Goal: Task Accomplishment & Management: Manage account settings

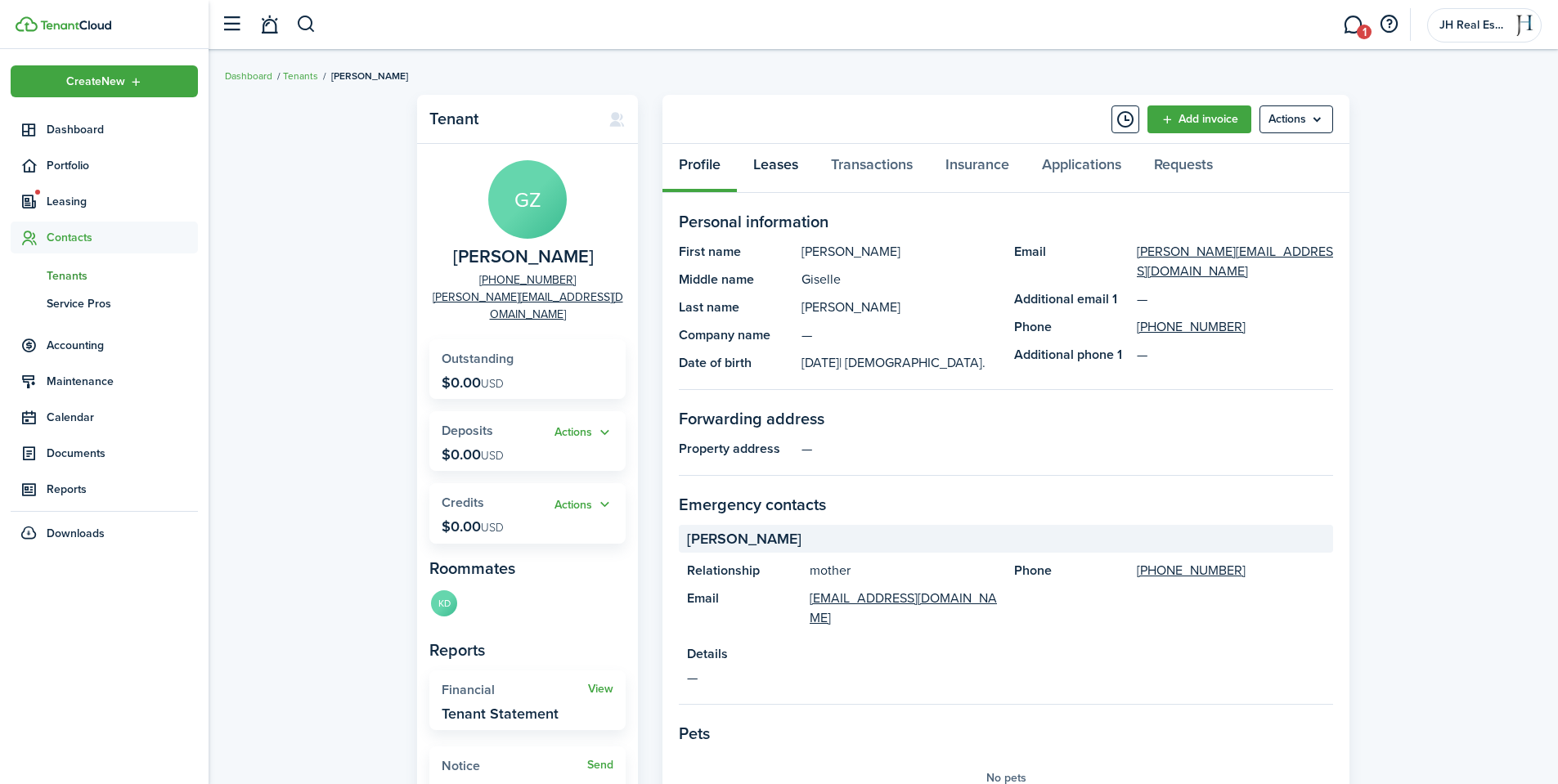
click at [794, 161] on link "Leases" at bounding box center [775, 168] width 78 height 49
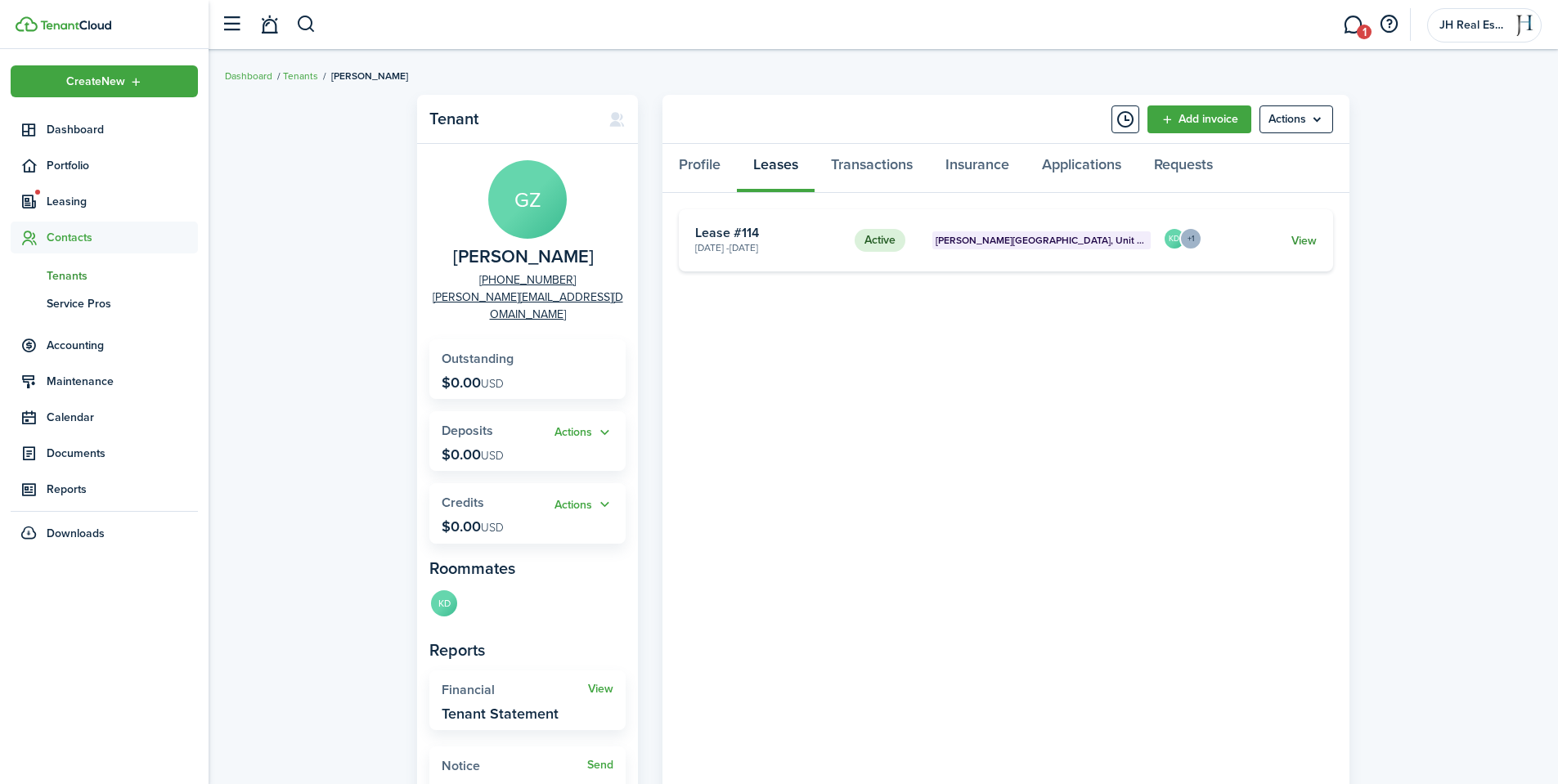
click at [1299, 248] on link "View" at bounding box center [1304, 241] width 25 height 17
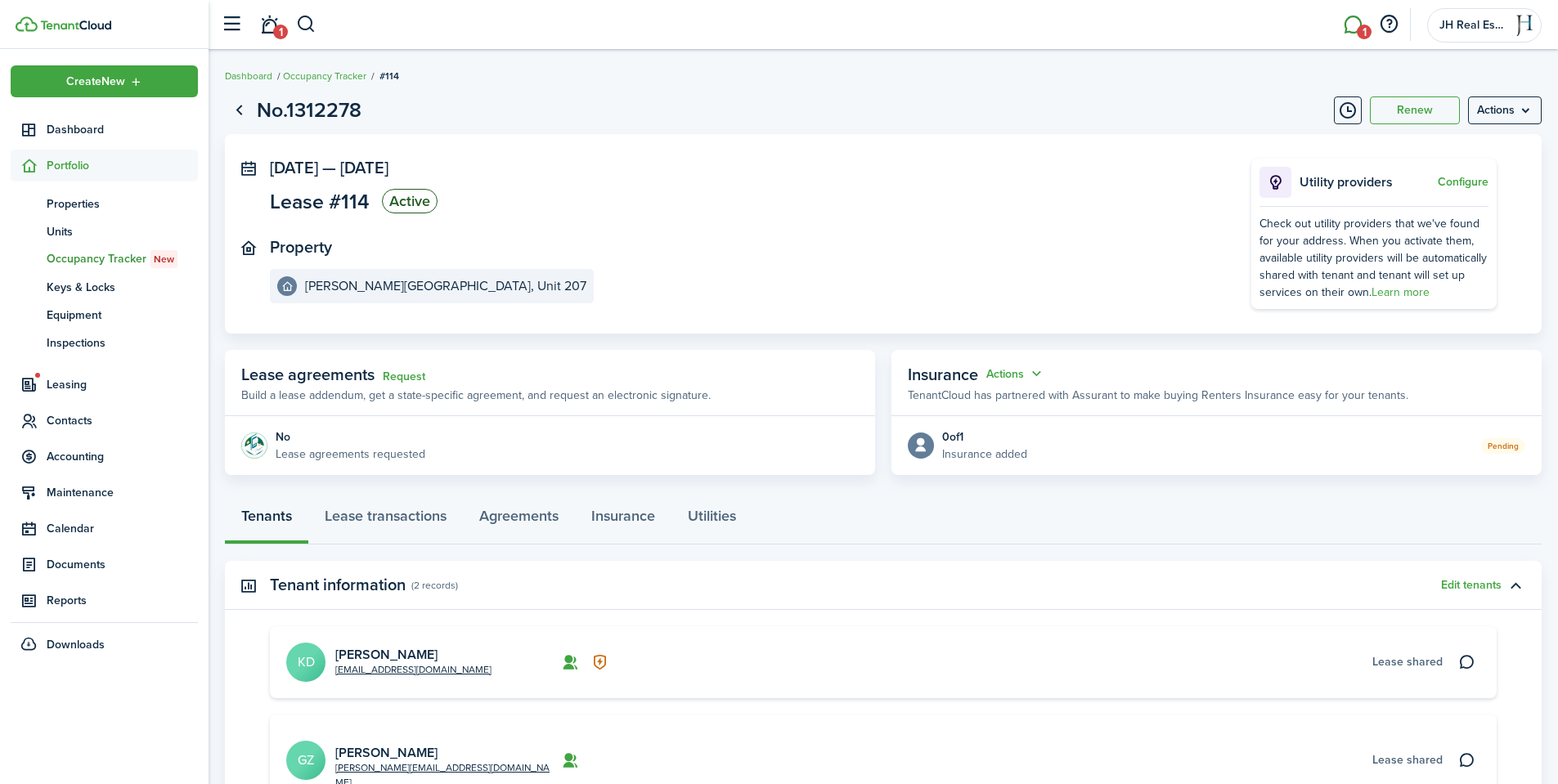
click at [1354, 25] on link "1" at bounding box center [1353, 25] width 31 height 42
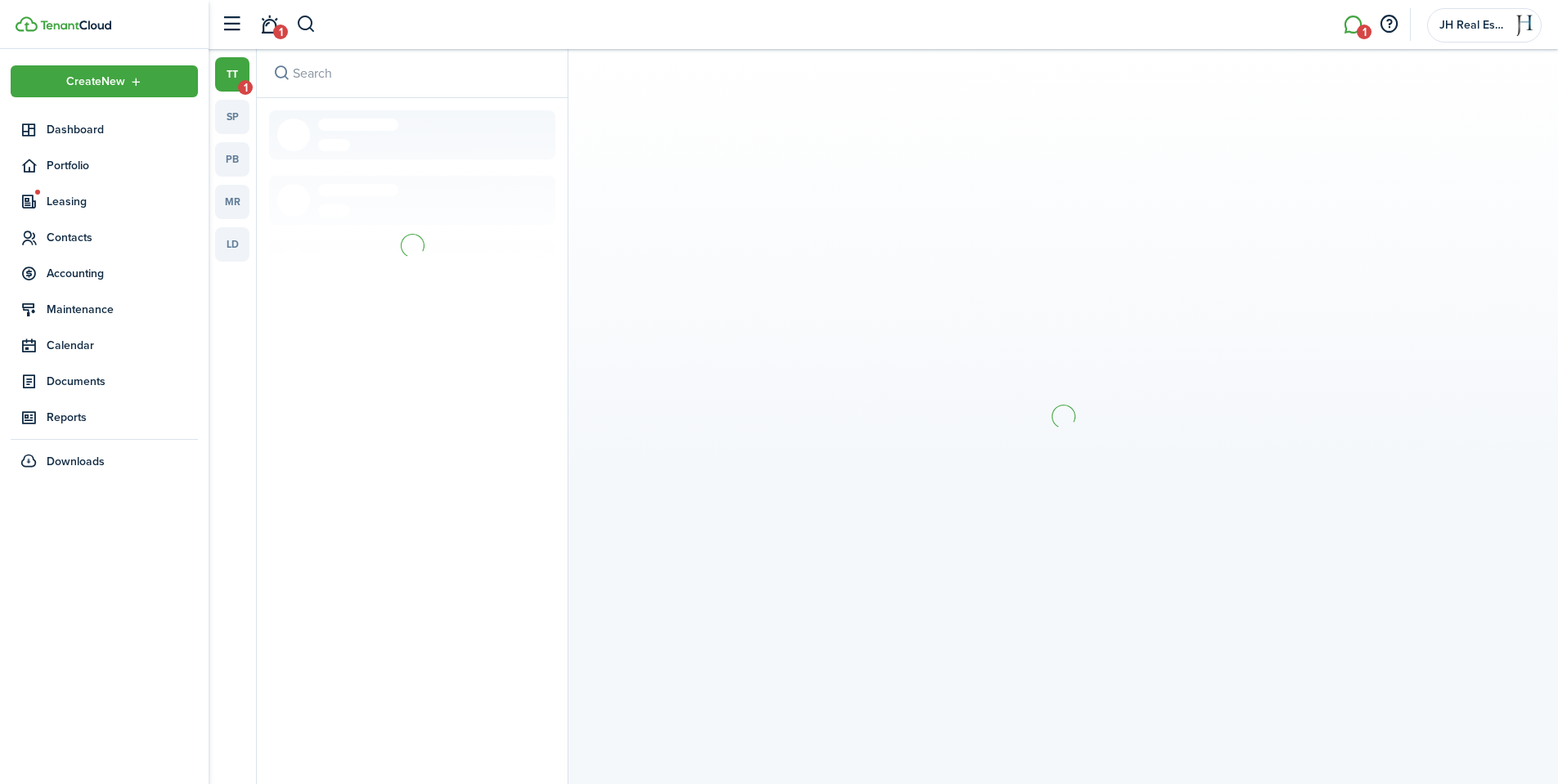
click at [331, 74] on input "search" at bounding box center [413, 72] width 311 height 48
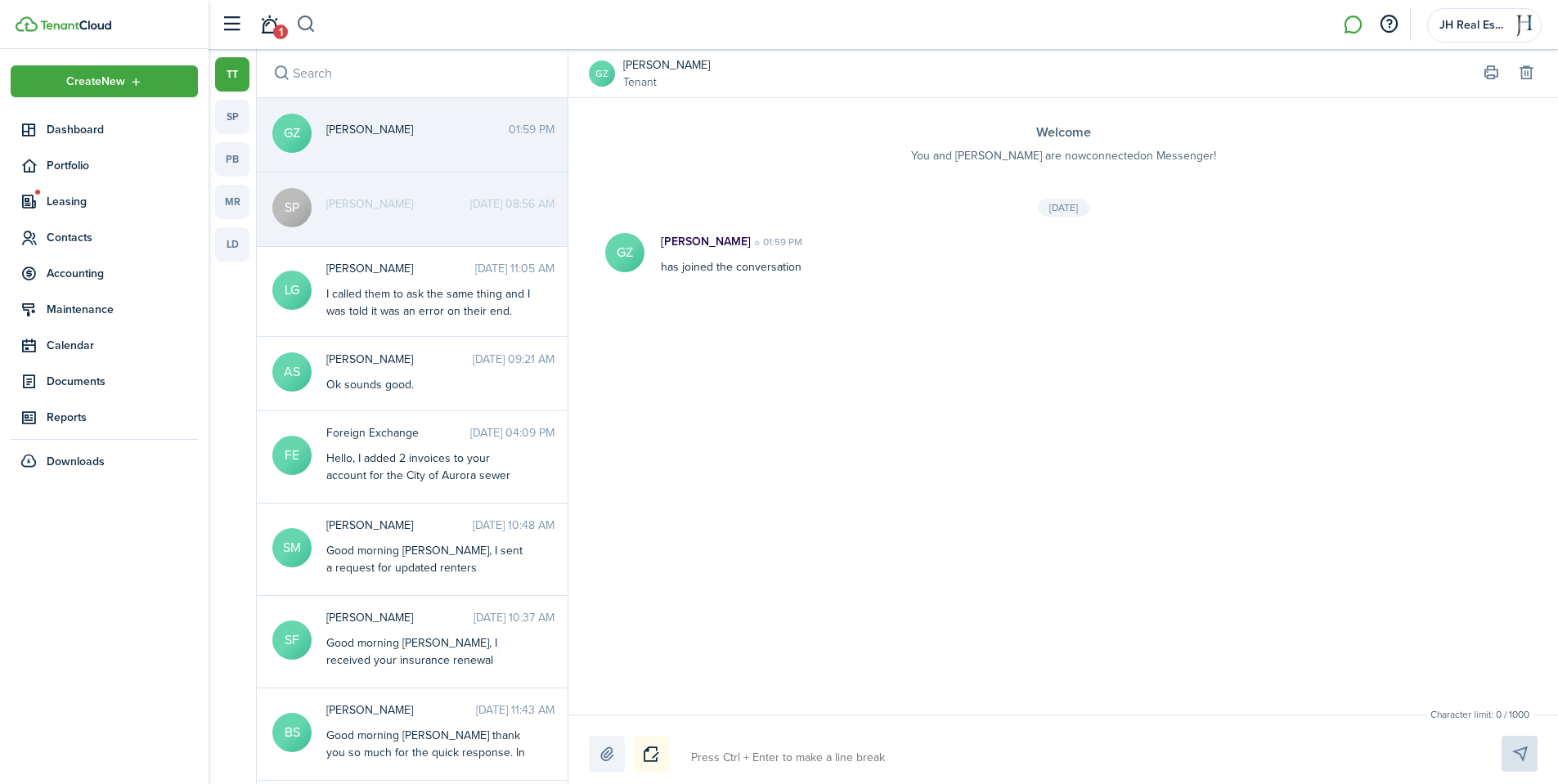
click at [302, 29] on button "button" at bounding box center [306, 24] width 21 height 28
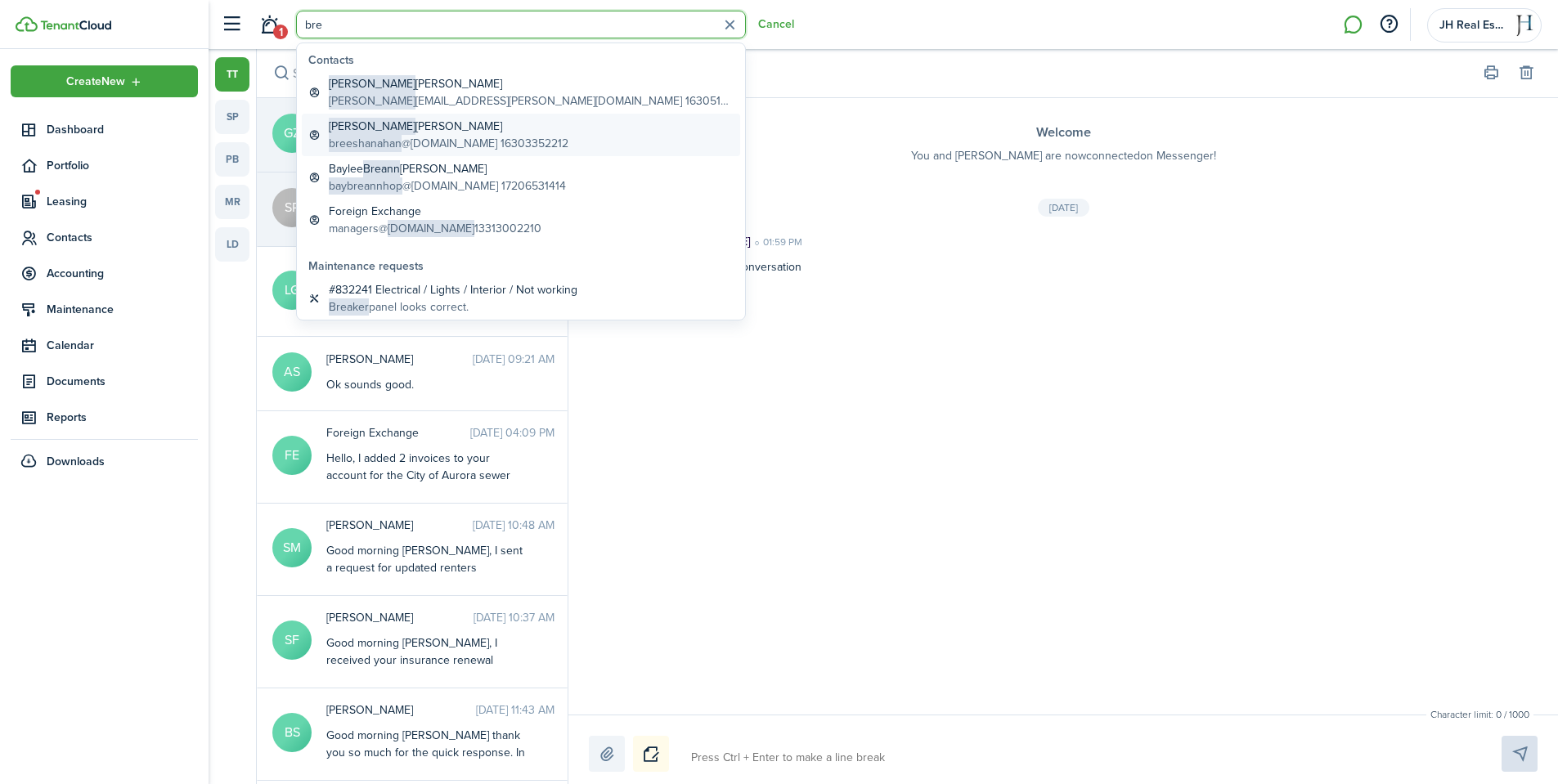
type input "bre"
click at [403, 134] on global-search-item-title "[PERSON_NAME]" at bounding box center [448, 126] width 240 height 17
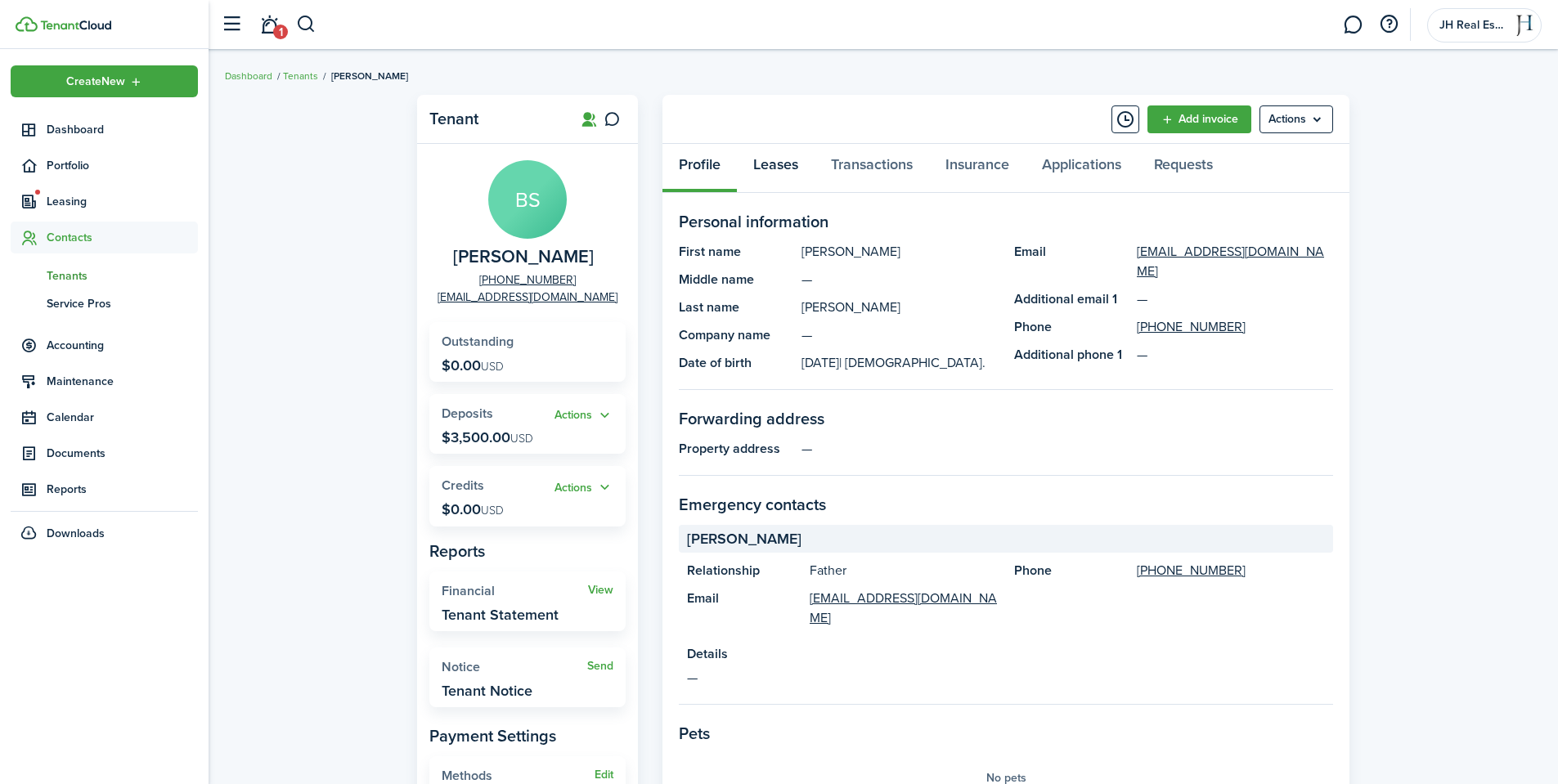
click at [789, 170] on link "Leases" at bounding box center [775, 168] width 78 height 49
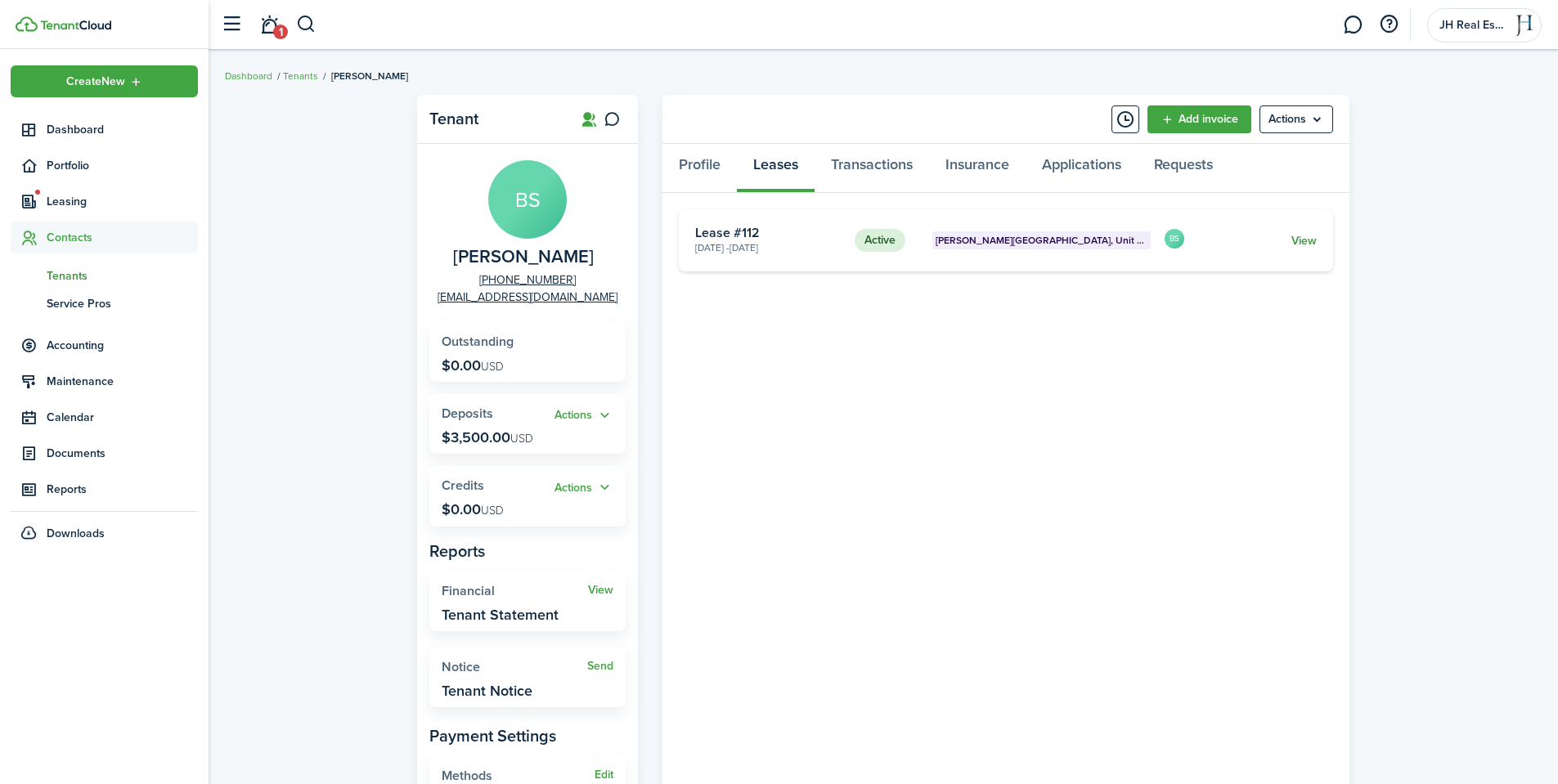
click at [1311, 242] on link "View" at bounding box center [1304, 241] width 25 height 17
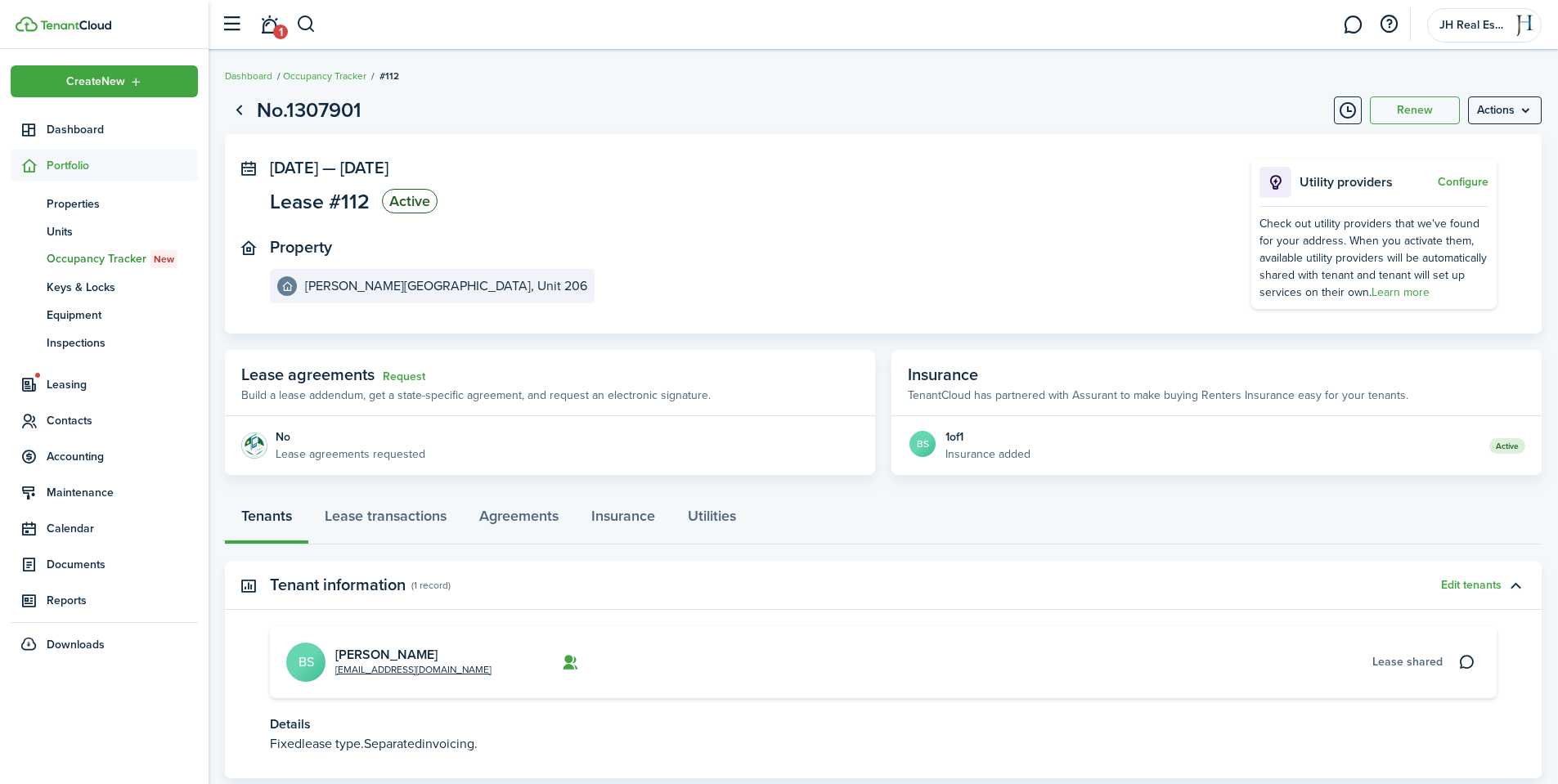
click at [508, 489] on page-view-layout "No.1307901 Renew Actions [DATE] — [DATE] Lease #112 Active Property [PERSON_NAM…" at bounding box center [884, 469] width 1350 height 765
click at [520, 509] on link "Agreements" at bounding box center [519, 520] width 112 height 49
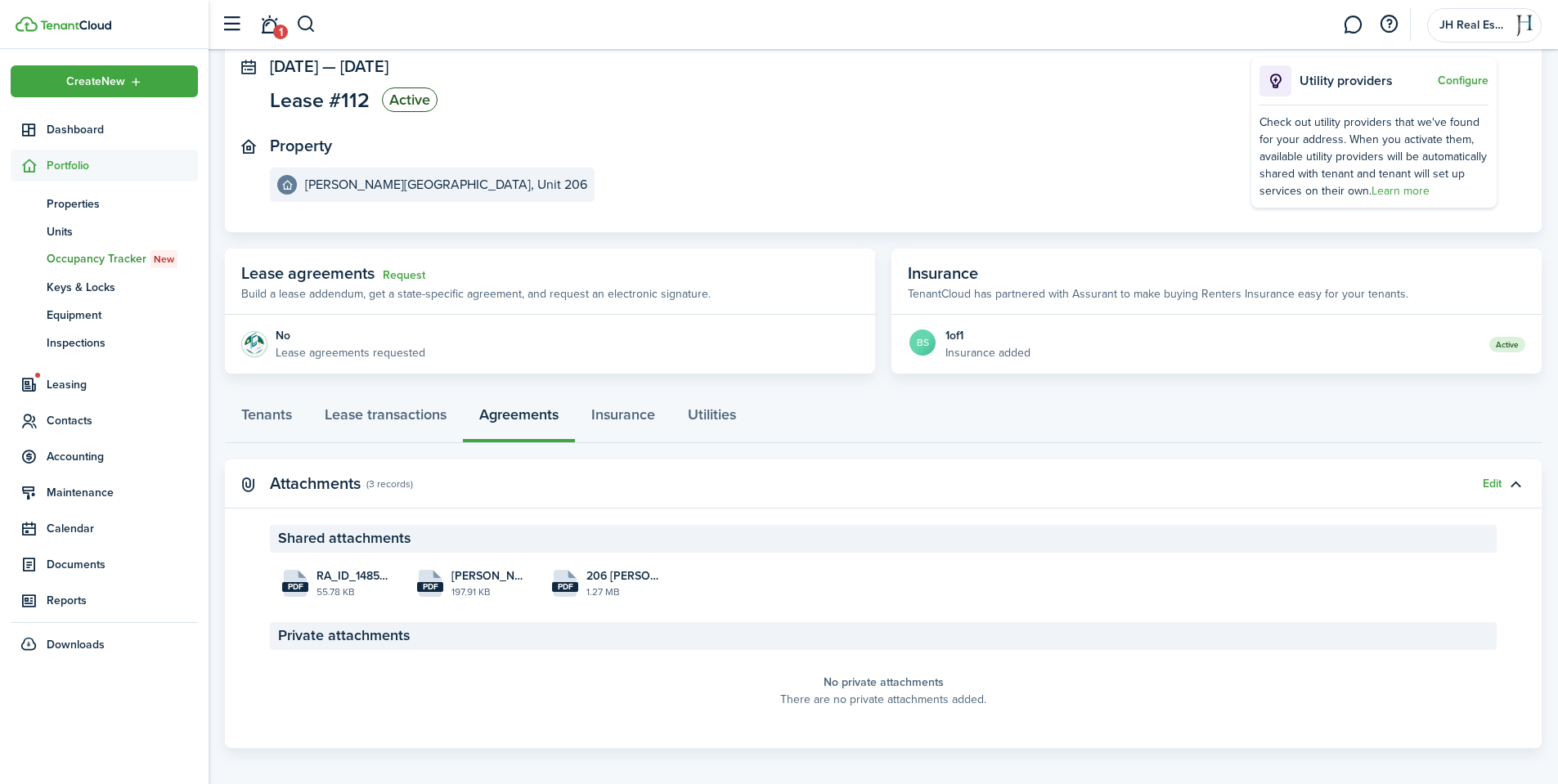
scroll to position [110, 0]
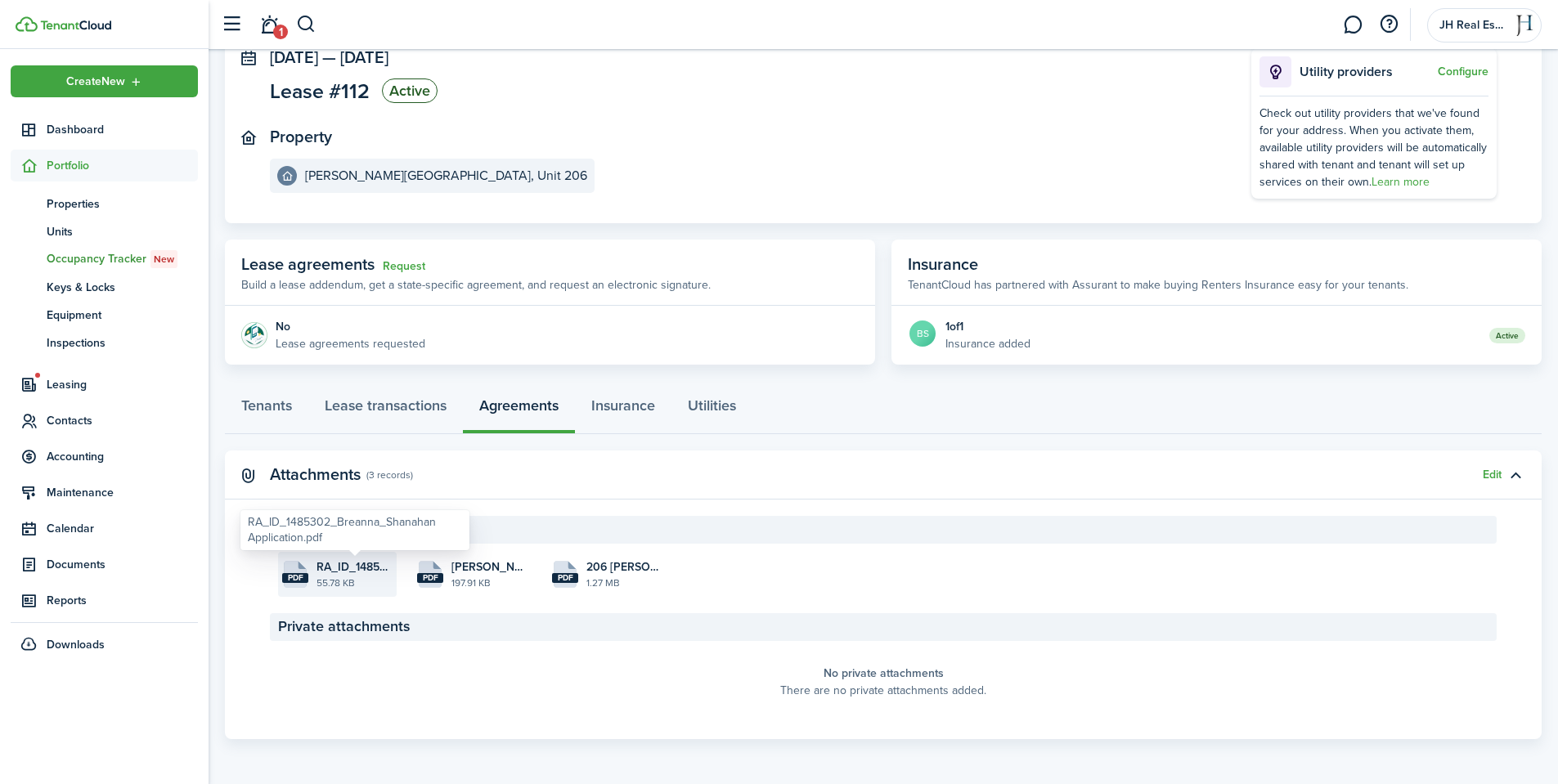
click at [345, 570] on span "RA_ID_1485302_Breanna_Shanahan Application.pdf" at bounding box center [355, 566] width 76 height 17
click at [485, 571] on span "[PERSON_NAME] Full Check Plus.pdf" at bounding box center [489, 566] width 76 height 17
click at [328, 572] on span "RA_ID_1485302_Breanna_Shanahan Application.pdf" at bounding box center [355, 566] width 76 height 17
click at [469, 575] on file-size "197.91 KB" at bounding box center [489, 582] width 76 height 14
click at [600, 581] on file-size "1.27 MB" at bounding box center [624, 582] width 76 height 14
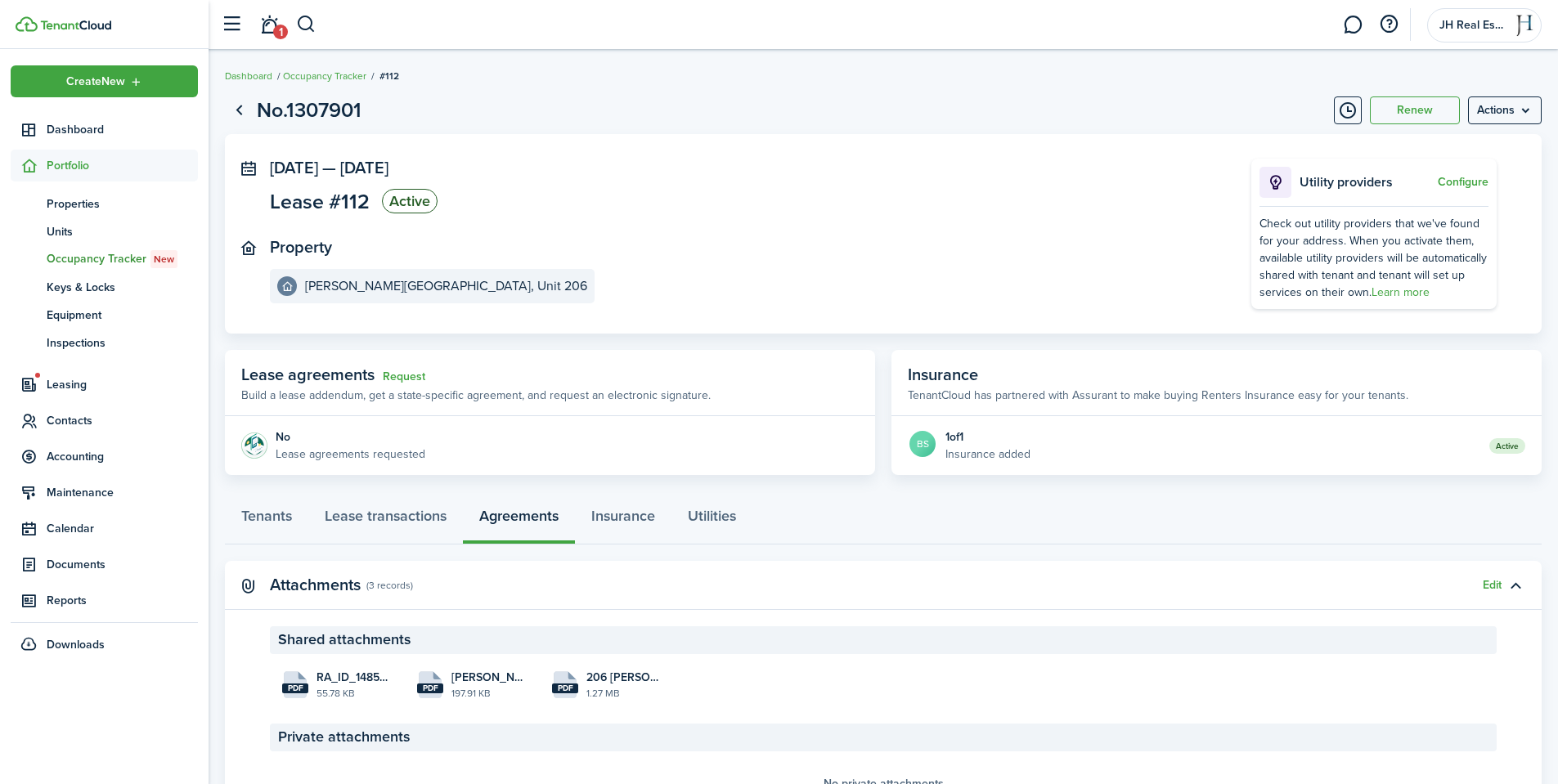
scroll to position [81, 0]
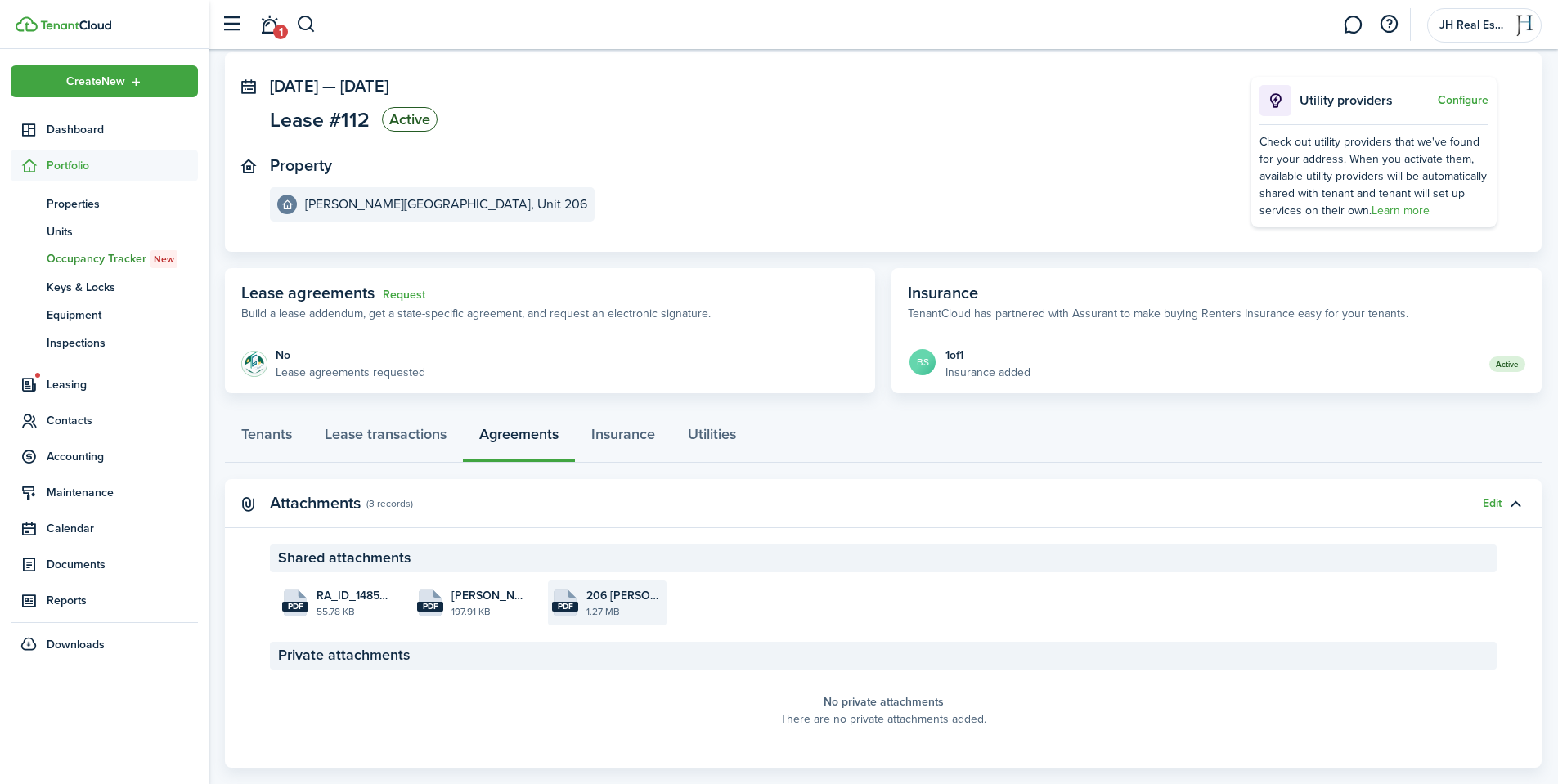
click at [599, 612] on file-size "1.27 MB" at bounding box center [624, 611] width 76 height 14
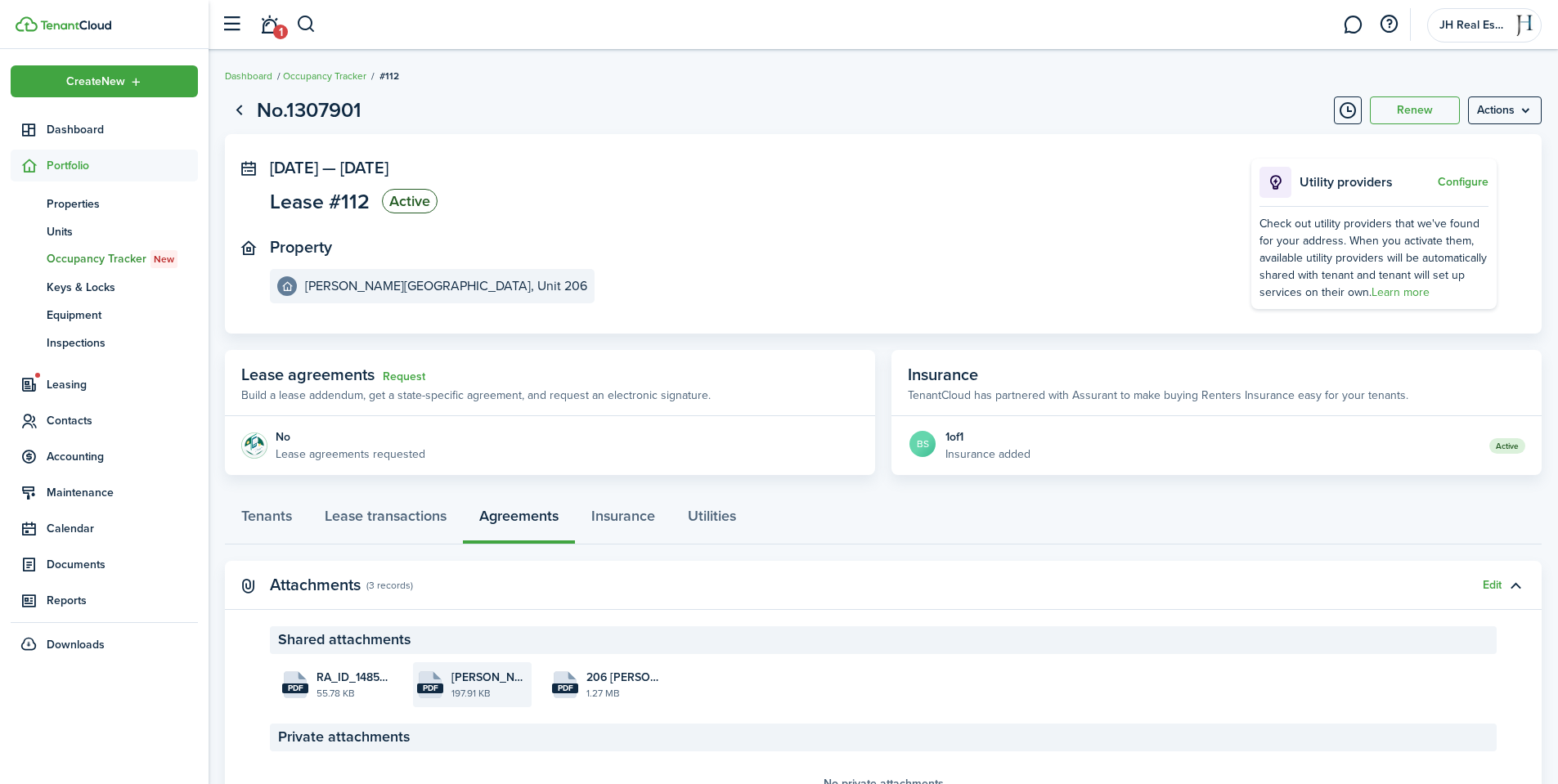
click at [455, 700] on file-size "197.91 KB" at bounding box center [489, 693] width 76 height 14
